Goal: Transaction & Acquisition: Purchase product/service

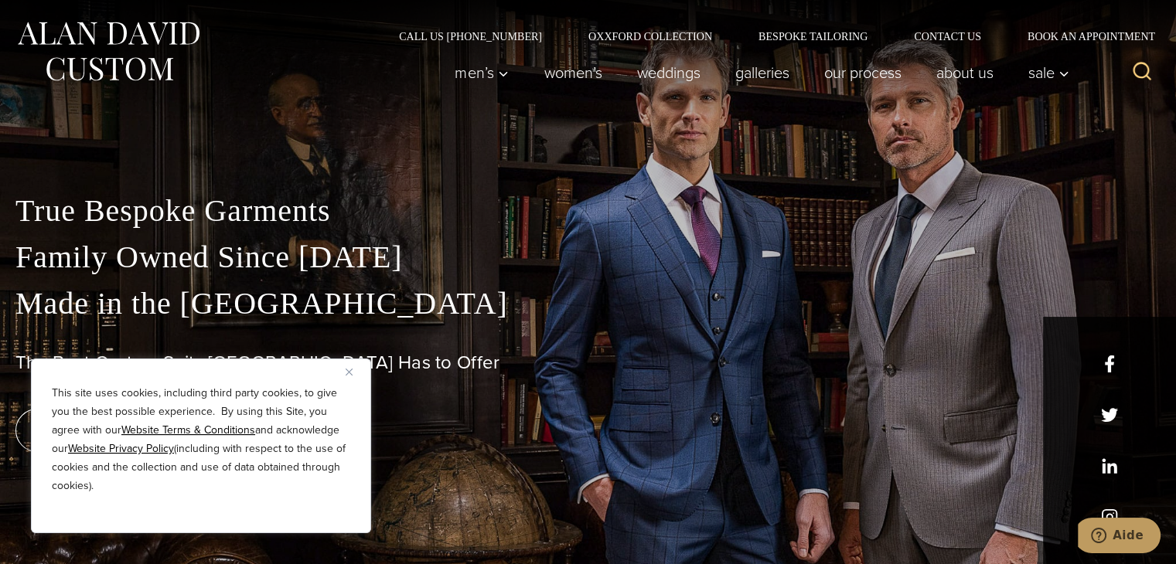
click at [346, 367] on div "This site uses cookies, including third party cookies, to give you the best pos…" at bounding box center [201, 446] width 340 height 175
click at [346, 369] on img "Close" at bounding box center [349, 372] width 7 height 7
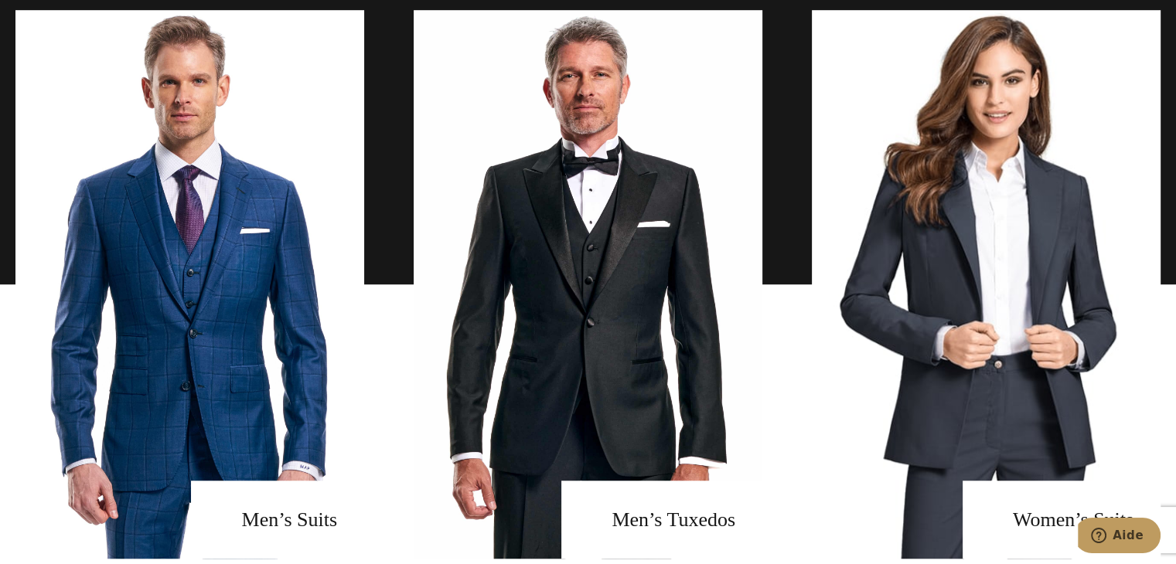
scroll to position [1091, 0]
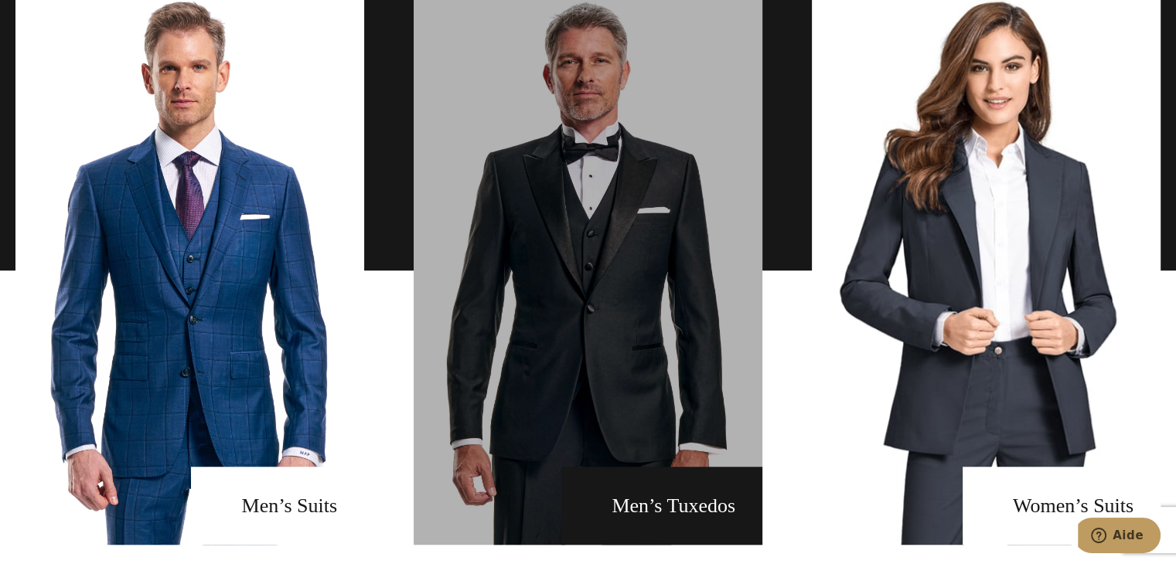
click at [510, 317] on link "men's tuxedos" at bounding box center [588, 270] width 349 height 549
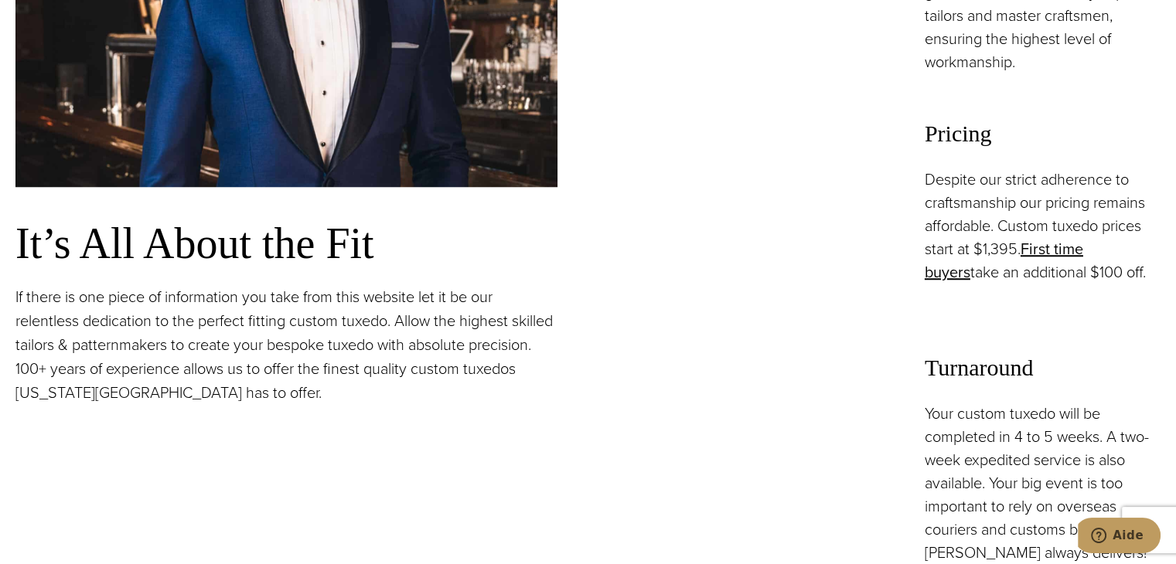
scroll to position [1249, 0]
